Goal: Register for event/course

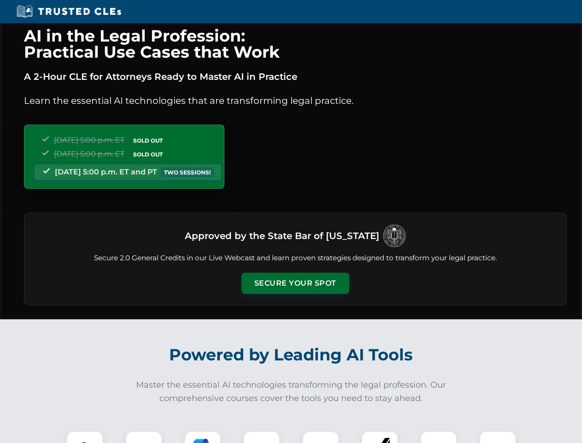
click at [295, 283] on button "Secure Your Spot" at bounding box center [296, 283] width 108 height 21
click at [85, 437] on img at bounding box center [84, 449] width 27 height 27
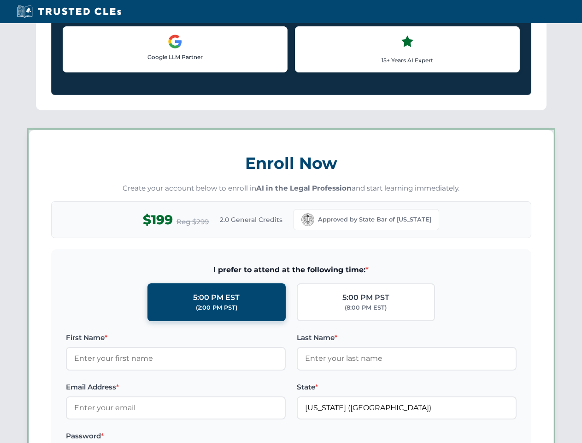
click at [203, 437] on label "Password *" at bounding box center [176, 435] width 220 height 11
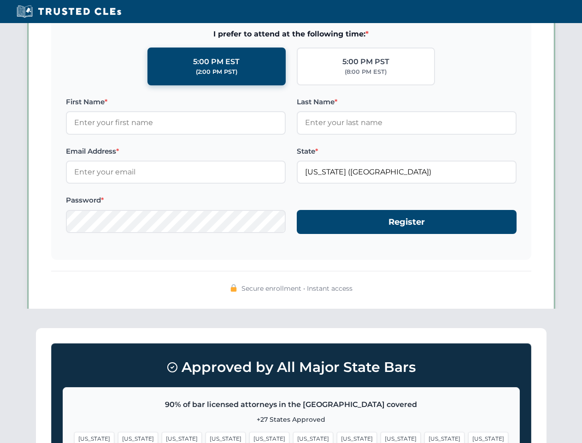
click at [425, 437] on span "[US_STATE]" at bounding box center [445, 438] width 40 height 13
